Goal: Communication & Community: Answer question/provide support

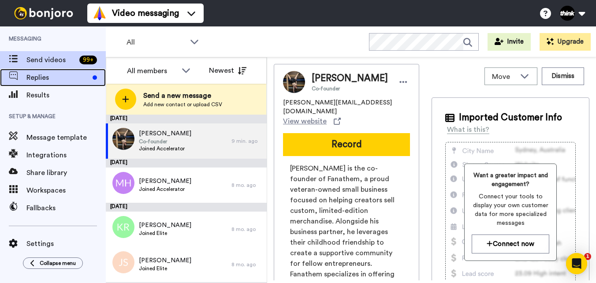
click at [51, 73] on span "Replies" at bounding box center [57, 77] width 63 height 11
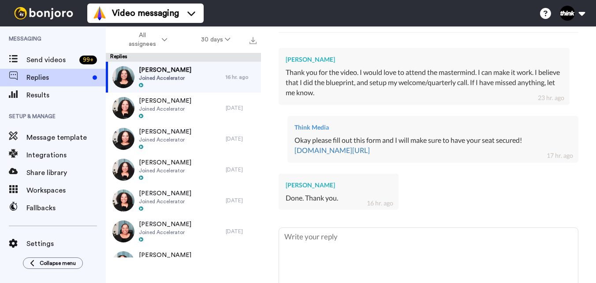
scroll to position [269, 0]
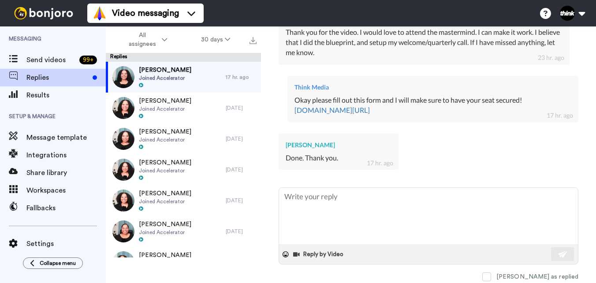
type textarea "x"
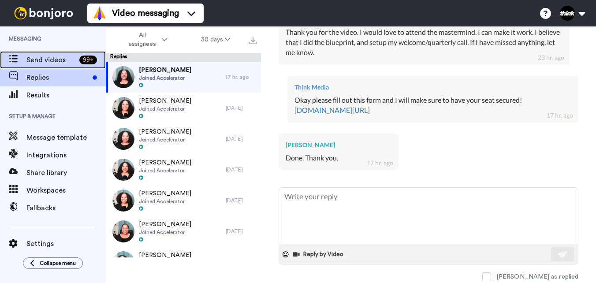
click at [58, 65] on span "Send videos" at bounding box center [50, 60] width 49 height 11
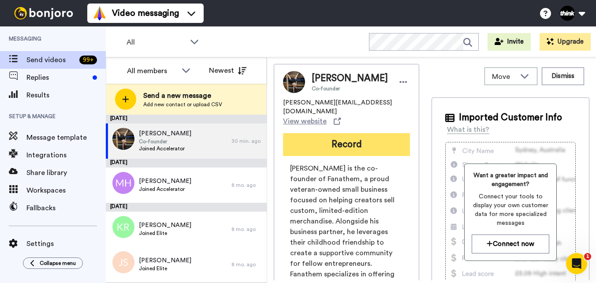
click at [326, 133] on button "Record" at bounding box center [346, 144] width 127 height 23
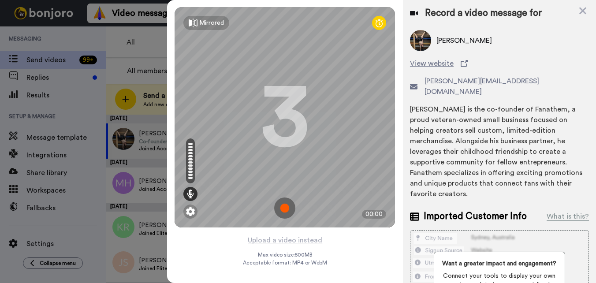
click at [292, 208] on img at bounding box center [284, 207] width 21 height 21
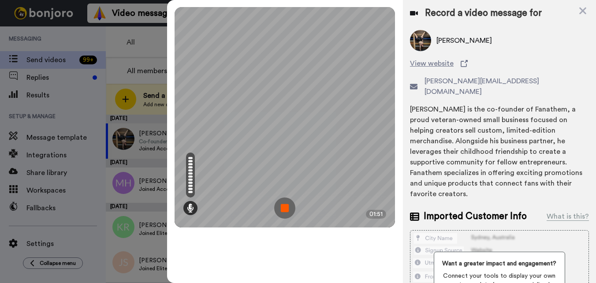
click at [279, 207] on img at bounding box center [284, 207] width 21 height 21
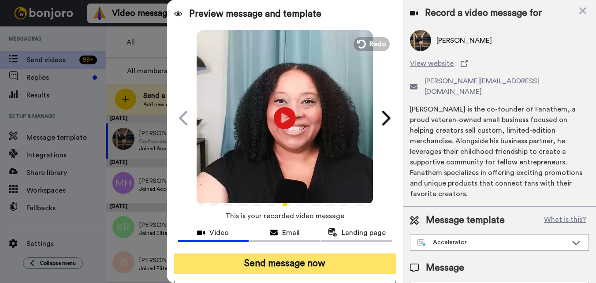
click at [302, 261] on button "Send message now" at bounding box center [285, 263] width 222 height 20
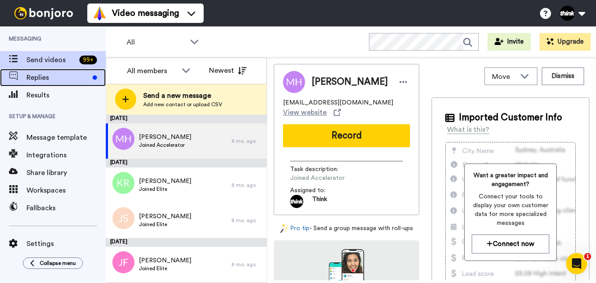
click at [51, 72] on span "Replies" at bounding box center [57, 77] width 63 height 11
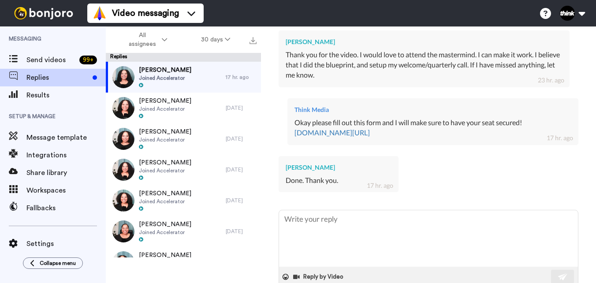
scroll to position [298, 0]
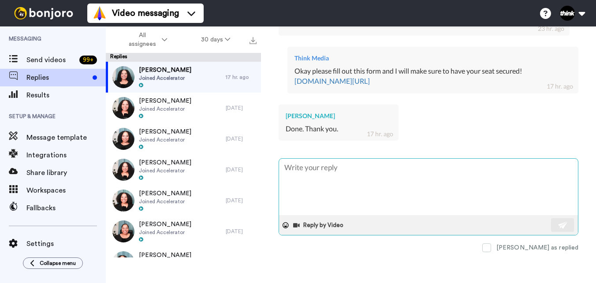
click at [461, 193] on textarea at bounding box center [428, 187] width 299 height 56
type textarea "E"
type textarea "x"
type textarea "Ex"
type textarea "x"
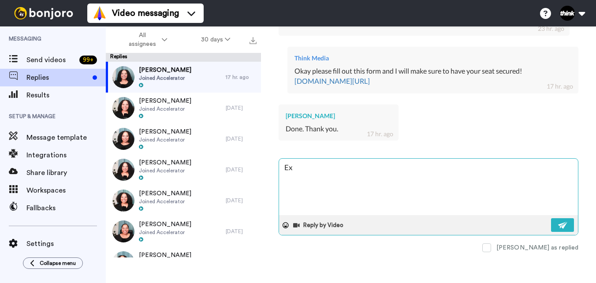
type textarea "Exc"
type textarea "x"
type textarea "Exce"
type textarea "x"
type textarea "Excel"
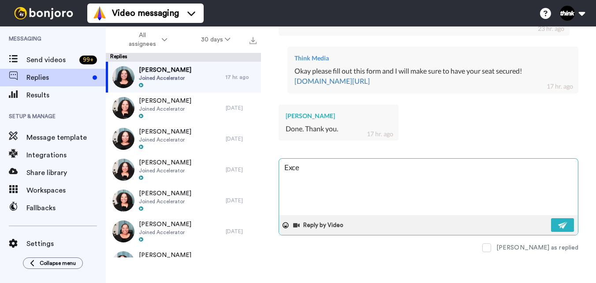
type textarea "x"
type textarea "Excell"
type textarea "x"
type textarea "Excelle"
type textarea "x"
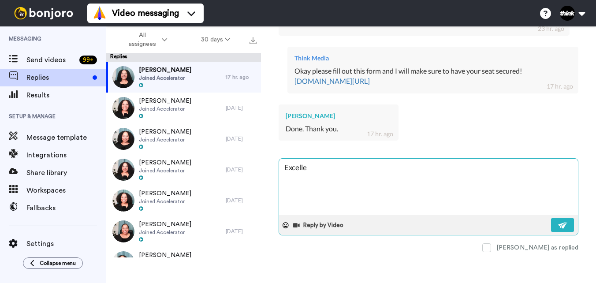
type textarea "Excellen"
type textarea "x"
type textarea "Excellent"
type textarea "x"
type textarea "Excellent!"
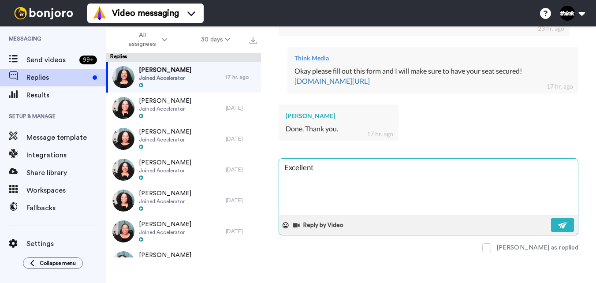
type textarea "x"
type textarea "Excellent!"
type textarea "x"
type textarea "Excellent! I"
type textarea "x"
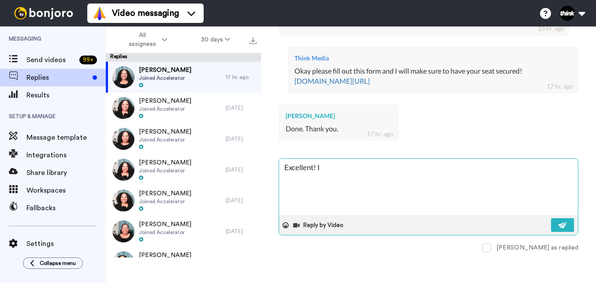
type textarea "Excellent! I"
type textarea "x"
type textarea "Excellent! I p"
type textarea "x"
type textarea "Excellent! I pu"
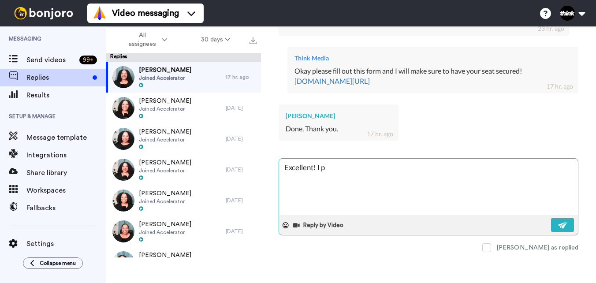
type textarea "x"
type textarea "Excellent! I put"
type textarea "x"
type textarea "Excellent! I put"
type textarea "x"
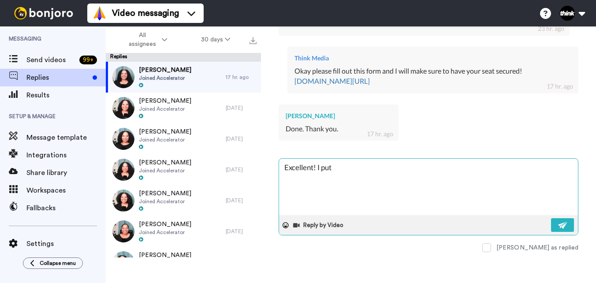
type textarea "Excellent! I put y"
type textarea "x"
type textarea "Excellent! I put yo"
type textarea "x"
type textarea "Excellent! I put you"
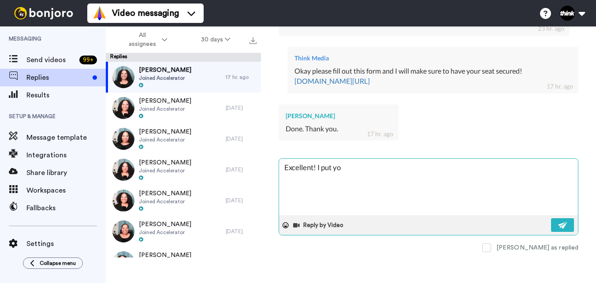
type textarea "x"
type textarea "Excellent! I put you"
type textarea "x"
type textarea "Excellent! I put you o"
type textarea "x"
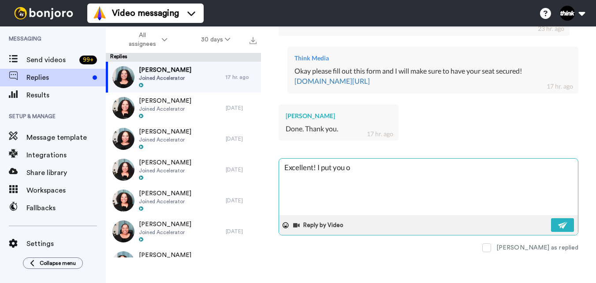
type textarea "Excellent! I put you on"
type textarea "x"
type textarea "Excellent! I put you on"
type textarea "x"
type textarea "Excellent! I put you on t"
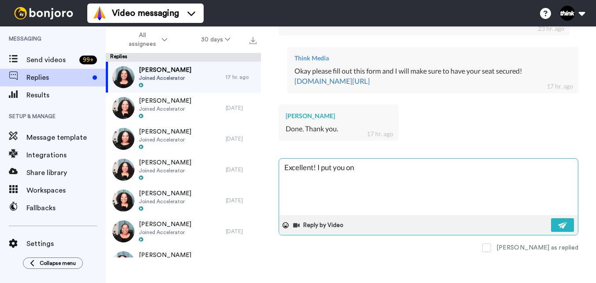
type textarea "x"
type textarea "Excellent! I put you on th"
type textarea "x"
type textarea "Excellent! I put you on the"
type textarea "x"
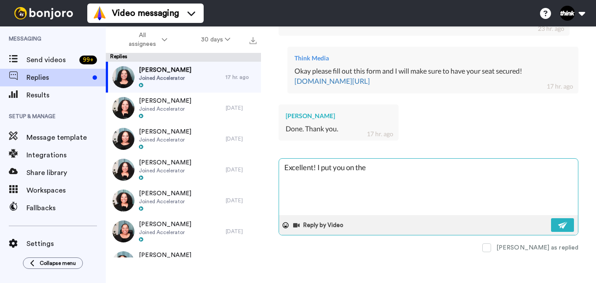
type textarea "Excellent! I put you on the"
type textarea "x"
type textarea "Excellent! I put you on the l"
type textarea "x"
type textarea "Excellent! I put you on the li"
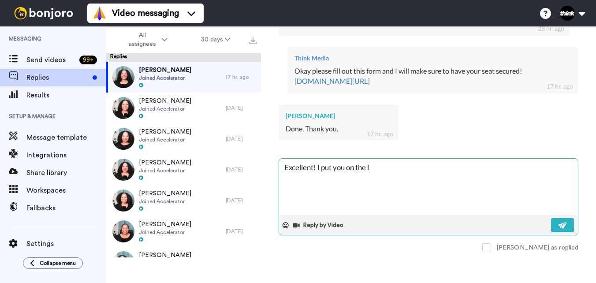
type textarea "x"
type textarea "Excellent! I put you on the lis"
type textarea "x"
type textarea "Excellent! I put you on the list"
type textarea "x"
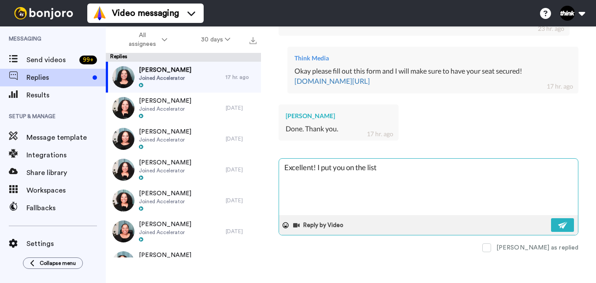
type textarea "Excellent! I put you on the list for"
type textarea "x"
type textarea "Excellent! I put you on the list for"
type textarea "x"
type textarea "Excellent! I put you on the list for a"
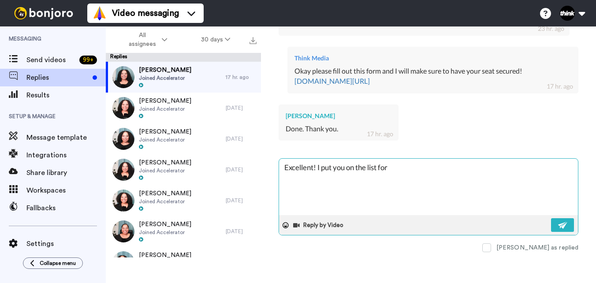
type textarea "x"
type textarea "Excellent! I put you on the list for at"
type textarea "x"
type textarea "Excellent! I put you on the list for att"
type textarea "x"
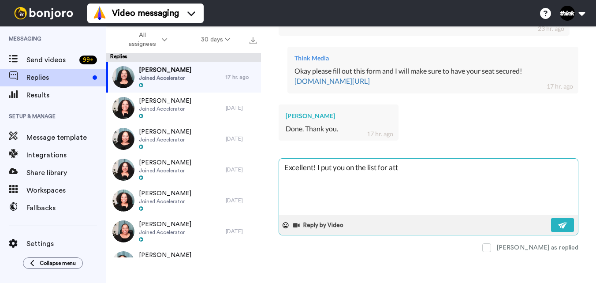
type textarea "Excellent! I put you on the list for atte"
type textarea "x"
type textarea "Excellent! I put you on the list for atten"
type textarea "x"
type textarea "Excellent! I put you on the list for attend"
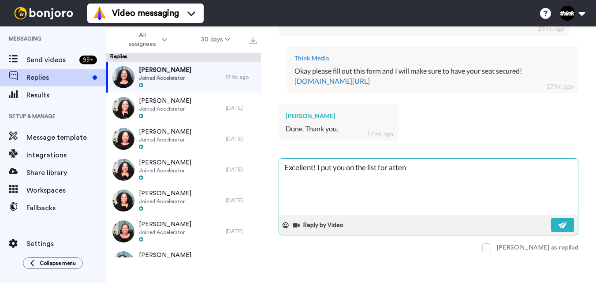
type textarea "x"
type textarea "Excellent! I put you on the list for attenda"
type textarea "x"
type textarea "Excellent! I put you on the list for attendan"
type textarea "x"
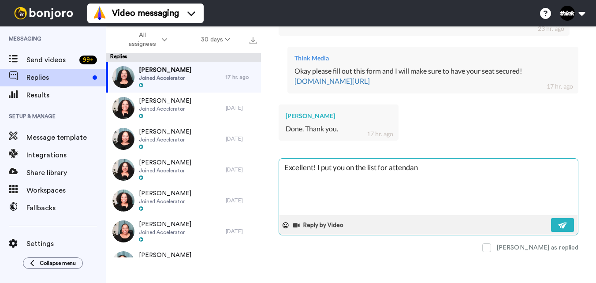
type textarea "Excellent! I put you on the list for attendanc"
type textarea "x"
type textarea "Excellent! I put you on the list for attendance"
type textarea "x"
type textarea "Excellent! I put you on the list for attendance."
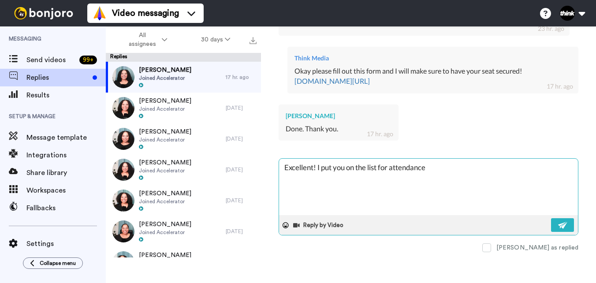
type textarea "x"
type textarea "Excellent! I put you on the list for attendance."
type textarea "x"
type textarea "Excellent! I put you on the list for attendance. T"
type textarea "x"
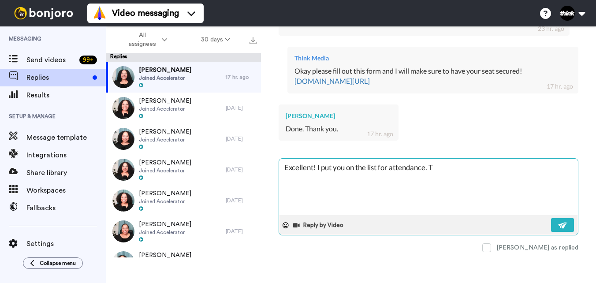
type textarea "Excellent! I put you on the list for attendance. Th"
type textarea "x"
type textarea "Excellent! I put you on the list for attendance. Tha"
type textarea "x"
type textarea "Excellent! I put you on the list for attendance. Than"
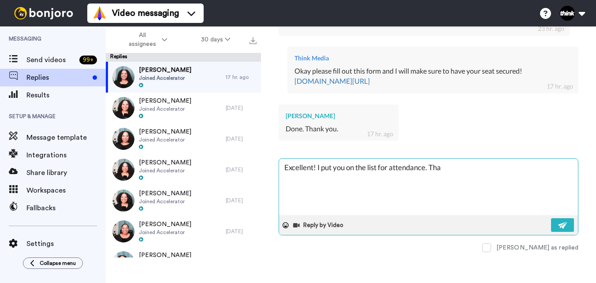
type textarea "x"
type textarea "Excellent! I put you on the list for attendance. Thank"
type textarea "x"
type textarea "Excellent! I put you on the list for attendance. Thank"
type textarea "x"
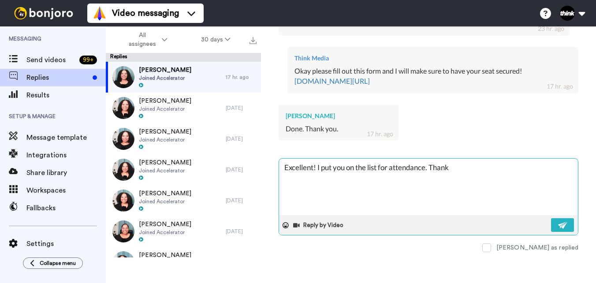
type textarea "Excellent! I put you on the list for attendance. Thank y"
type textarea "x"
type textarea "Excellent! I put you on the list for attendance. Thank yo"
type textarea "x"
type textarea "Excellent! I put you on the list for attendance. Thank you"
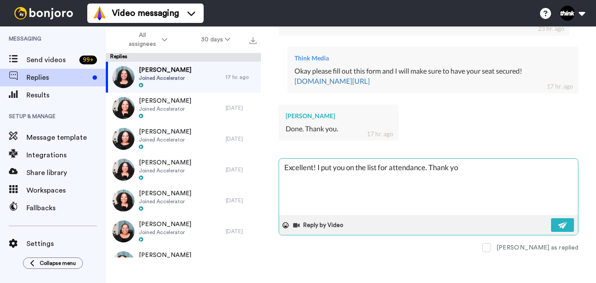
type textarea "x"
type textarea "Excellent! I put you on the list for attendance. Thank you"
type textarea "x"
type textarea "Excellent! I put you on the list for attendance. Thank you a"
type textarea "x"
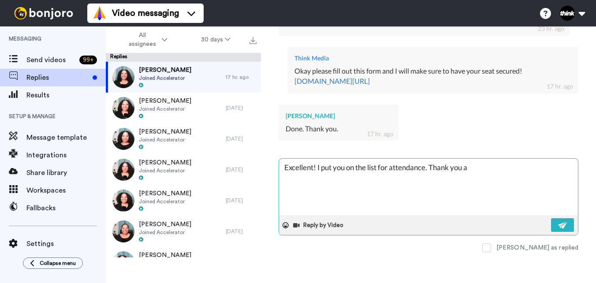
type textarea "Excellent! I put you on the list for attendance. Thank you an"
type textarea "x"
type textarea "Excellent! I put you on the list for attendance. Thank you and"
type textarea "x"
type textarea "Excellent! I put you on the list for attendance. Thank you and"
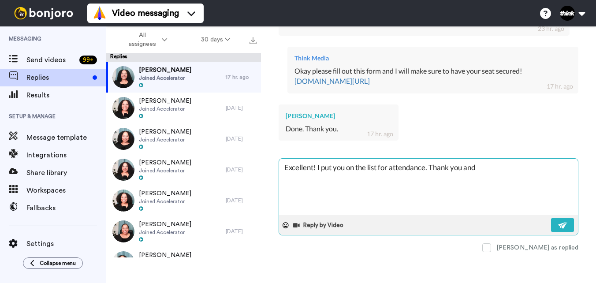
type textarea "x"
type textarea "Excellent! I put you on the list for attendance. Thank you and h"
type textarea "x"
type textarea "Excellent! I put you on the list for attendance. Thank you and ho"
type textarea "x"
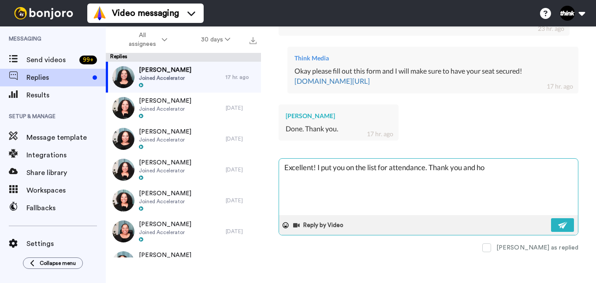
type textarea "Excellent! I put you on the list for attendance. Thank you and hop"
type textarea "x"
type textarea "Excellent! I put you on the list for attendance. Thank you and hope"
type textarea "x"
type textarea "Excellent! I put you on the list for attendance. Thank you and hope"
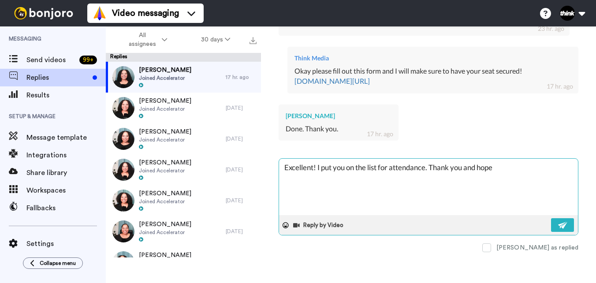
type textarea "x"
type textarea "Excellent! I put you on the list for attendance. Thank you and hope y"
type textarea "x"
type textarea "Excellent! I put you on the list for attendance. Thank you and hope yo"
type textarea "x"
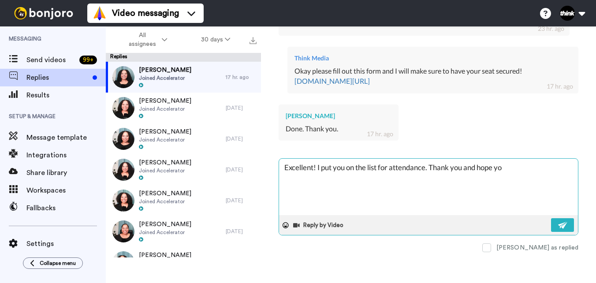
type textarea "Excellent! I put you on the list for attendance. Thank you and hope you"
type textarea "x"
type textarea "Excellent! I put you on the list for attendance. Thank you and hope you"
type textarea "x"
type textarea "Excellent! I put you on the list for attendance. Thank you and hope you h"
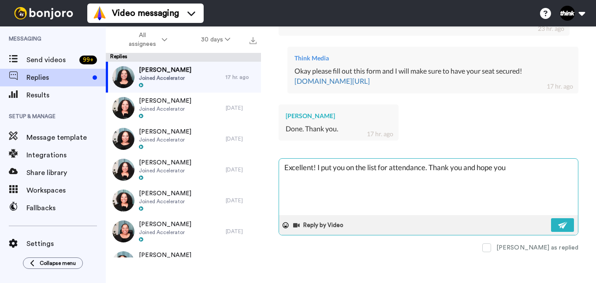
type textarea "x"
type textarea "Excellent! I put you on the list for attendance. Thank you and hope you ha"
type textarea "x"
type textarea "Excellent! I put you on the list for attendance. Thank you and hope you hac"
type textarea "x"
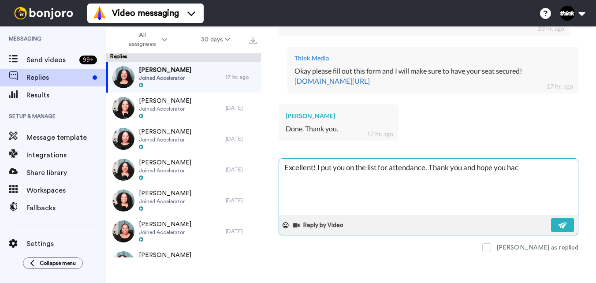
type textarea "Excellent! I put you on the list for attendance. Thank you and hope you hace"
type textarea "x"
type textarea "Excellent! I put you on the list for attendance. Thank you and hope you hac"
type textarea "x"
type textarea "Excellent! I put you on the list for attendance. Thank you and hope you ha"
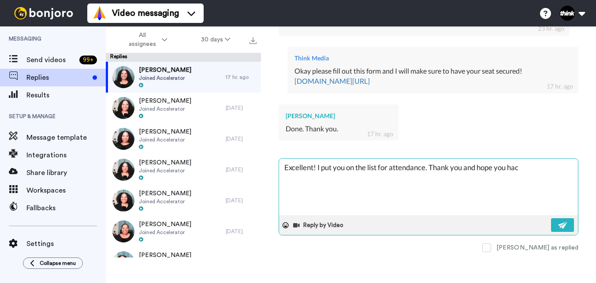
type textarea "x"
type textarea "Excellent! I put you on the list for attendance. Thank you and hope you hav"
type textarea "x"
type textarea "Excellent! I put you on the list for attendance. Thank you and hope you have"
type textarea "x"
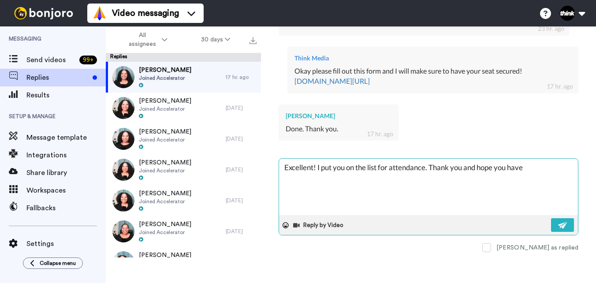
type textarea "Excellent! I put you on the list for attendance. Thank you and hope you have"
type textarea "x"
type textarea "Excellent! I put you on the list for attendance. Thank you and hope you have a"
type textarea "x"
type textarea "Excellent! I put you on the list for attendance. Thank you and hope you have a"
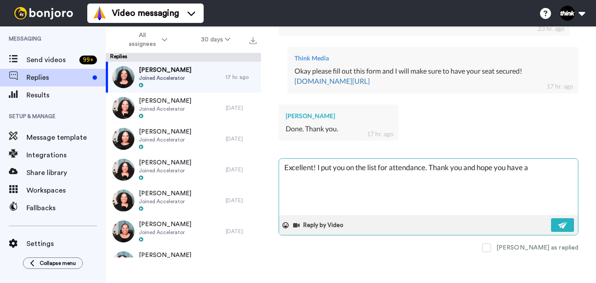
type textarea "x"
type textarea "Excellent! I put you on the list for attendance. Thank you and hope you have a g"
type textarea "x"
type textarea "Excellent! I put you on the list for attendance. Thank you and hope you have a …"
type textarea "x"
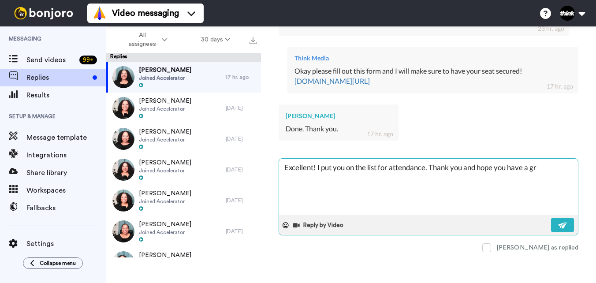
type textarea "Excellent! I put you on the list for attendance. Thank you and hope you have a …"
type textarea "x"
type textarea "Excellent! I put you on the list for attendance. Thank you and hope you have a …"
type textarea "x"
type textarea "Excellent! I put you on the list for attendance. Thank you and hope you have a …"
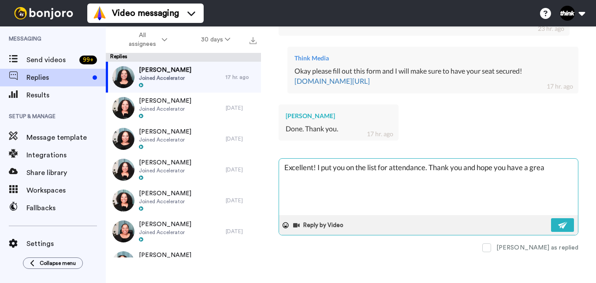
type textarea "x"
type textarea "Excellent! I put you on the list for attendance. Thank you and hope you have a …"
type textarea "x"
type textarea "Excellent! I put you on the list for attendance. Thank you and hope you have a …"
type textarea "x"
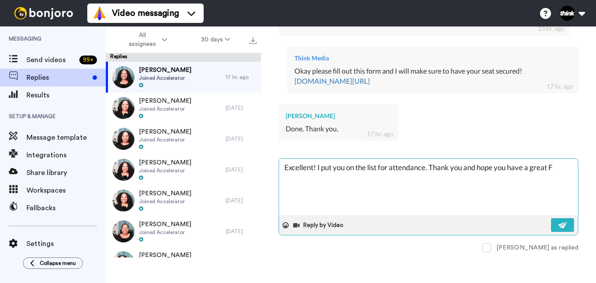
type textarea "Excellent! I put you on the list for attendance. Thank you and hope you have a …"
type textarea "x"
type textarea "Excellent! I put you on the list for attendance. Thank you and hope you have a …"
type textarea "x"
type textarea "Excellent! I put you on the list for attendance. Thank you and hope you have a …"
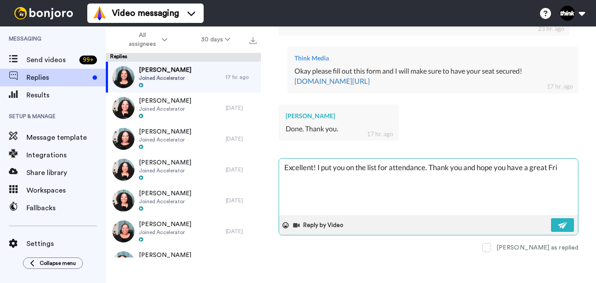
type textarea "x"
type textarea "Excellent! I put you on the list for attendance. Thank you and hope you have a …"
type textarea "x"
type textarea "Excellent! I put you on the list for attendance. Thank you and hope you have a …"
type textarea "x"
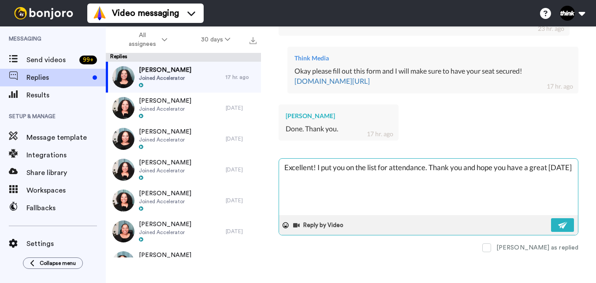
type textarea "Excellent! I put you on the list for attendance. Thank you and hope you have a …"
type textarea "x"
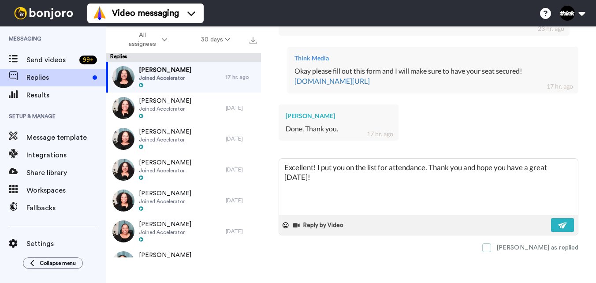
type textarea "Excellent! I put you on the list for attendance. Thank you and hope you have a …"
click at [491, 248] on span at bounding box center [486, 247] width 9 height 9
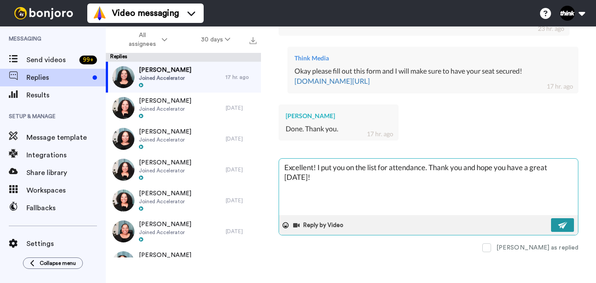
click at [558, 226] on img at bounding box center [563, 225] width 10 height 7
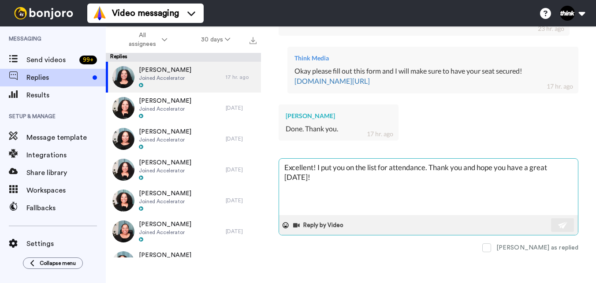
type textarea "x"
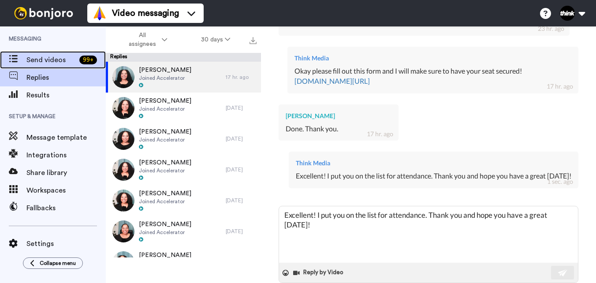
click at [49, 61] on span "Send videos" at bounding box center [50, 60] width 49 height 11
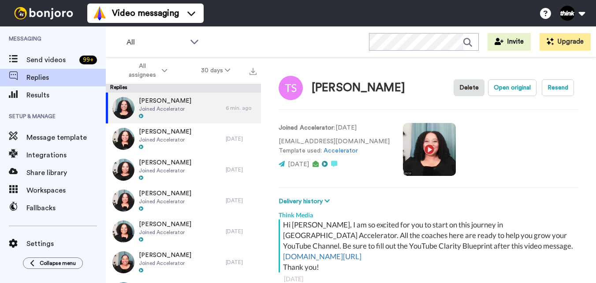
scroll to position [5, 0]
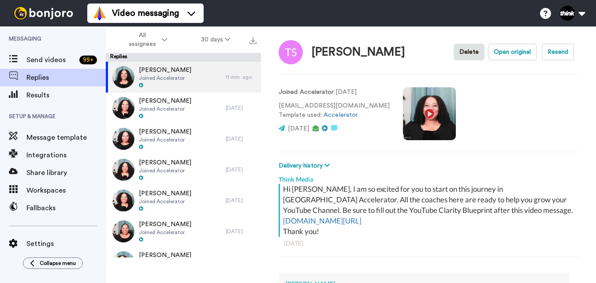
type textarea "x"
